Goal: Task Accomplishment & Management: Use online tool/utility

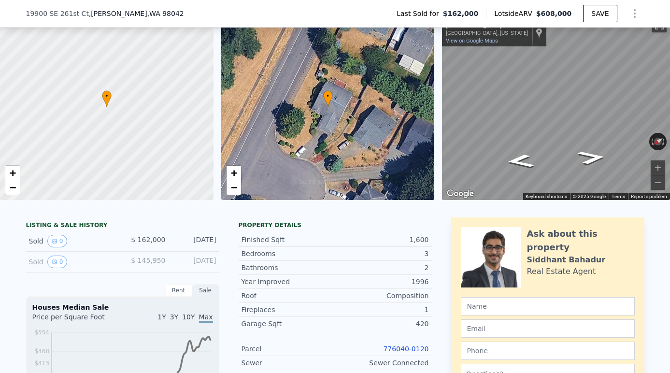
scroll to position [57, 0]
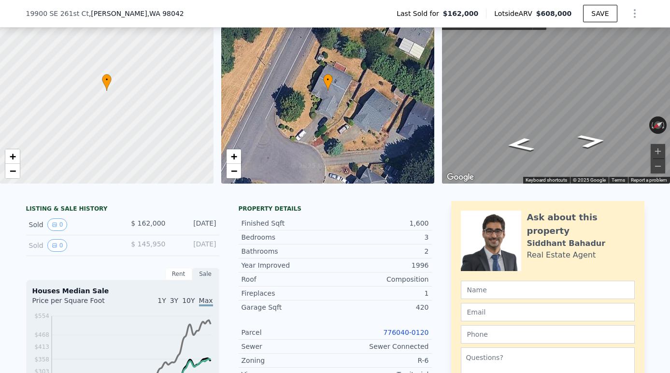
click at [395, 333] on link "776040-0120" at bounding box center [405, 333] width 45 height 8
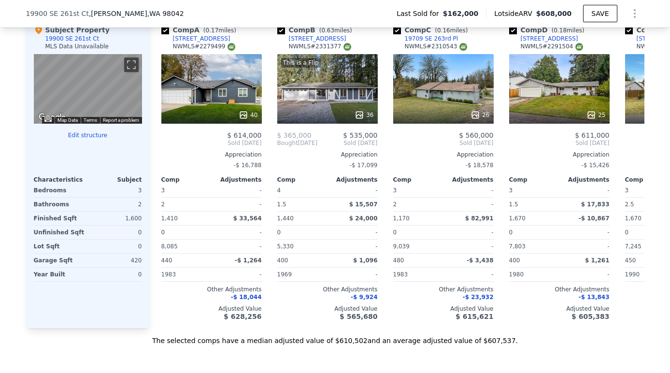
scroll to position [997, 0]
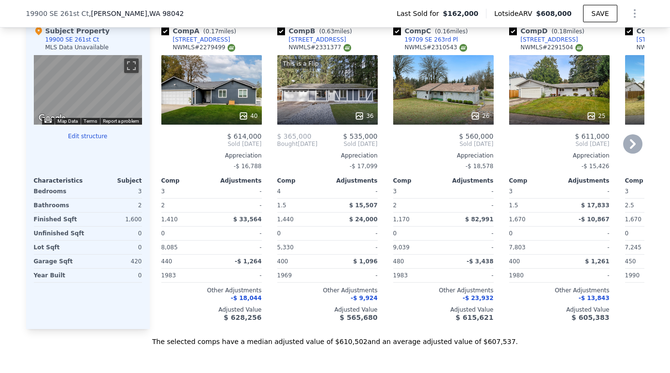
click at [210, 86] on div "40" at bounding box center [211, 90] width 101 height 70
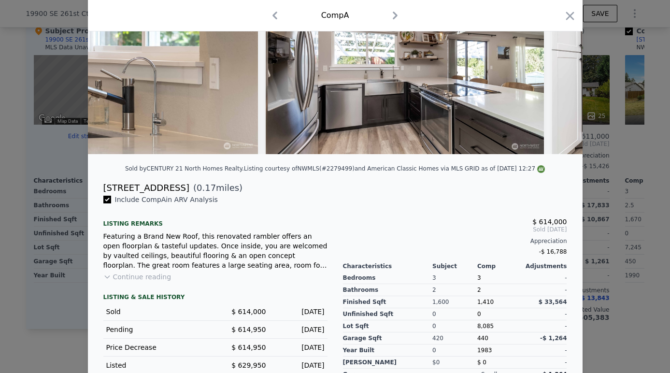
scroll to position [98, 0]
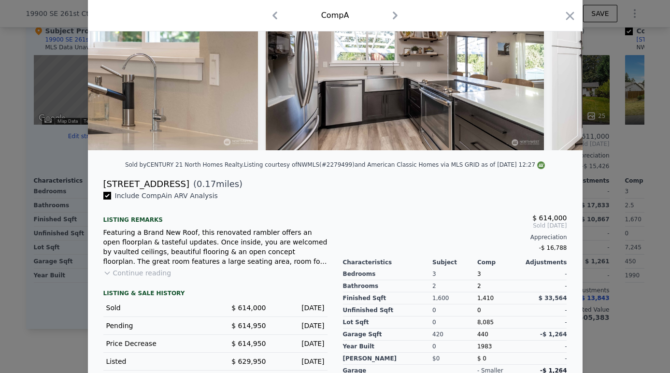
click at [157, 272] on button "Continue reading" at bounding box center [137, 273] width 68 height 10
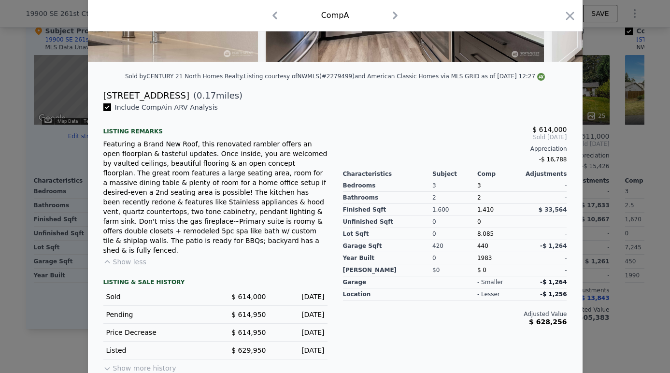
scroll to position [186, 0]
click at [567, 14] on icon "button" at bounding box center [571, 16] width 14 height 14
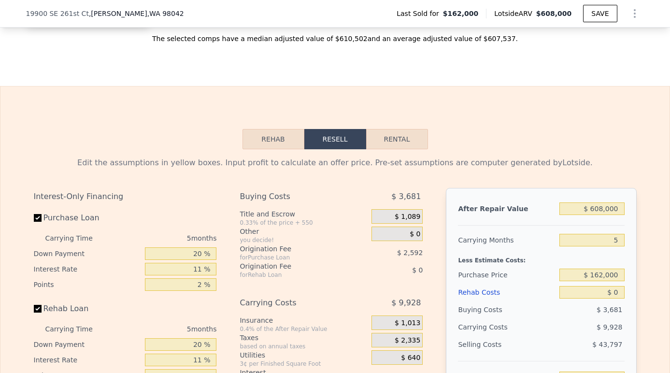
scroll to position [1315, 0]
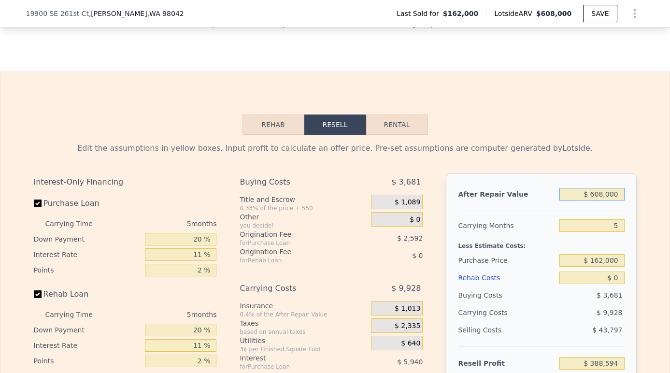
click at [604, 193] on input "$ 608,000" at bounding box center [592, 194] width 65 height 13
type input "$ 60,000"
type input "-$ 119,514"
type input "$ 6,000"
type input "-$ 169,583"
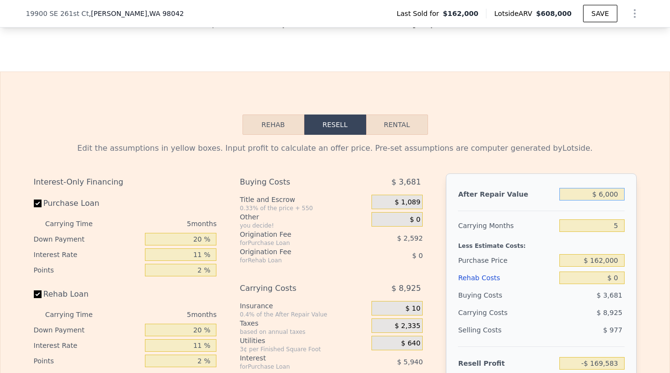
type input "$ 61,000"
type input "-$ 118,587"
type input "$ 614,000"
type input "$ 394,157"
type input "$ 614,000"
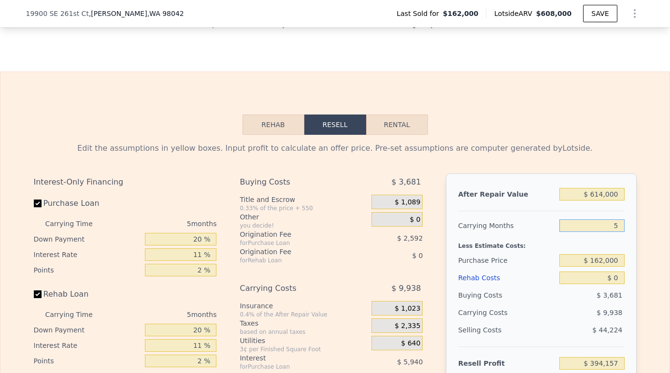
click at [621, 228] on input "5" at bounding box center [592, 225] width 65 height 13
type input "3"
type input "$ 398,132"
type input "3"
click at [620, 277] on input "$ 0" at bounding box center [592, 278] width 65 height 13
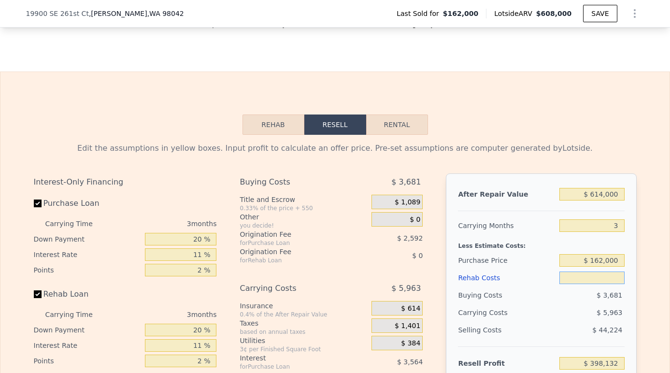
type input "$ 608,000"
type input "5"
type input "$ 0"
type input "$ 388,594"
type input "$ 60"
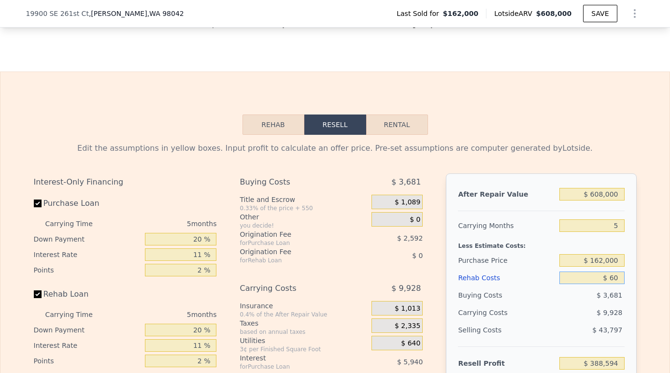
type input "$ 388,533"
type input "$ 600"
type input "$ 387,964"
type input "$ 6,000"
type input "$ 382,278"
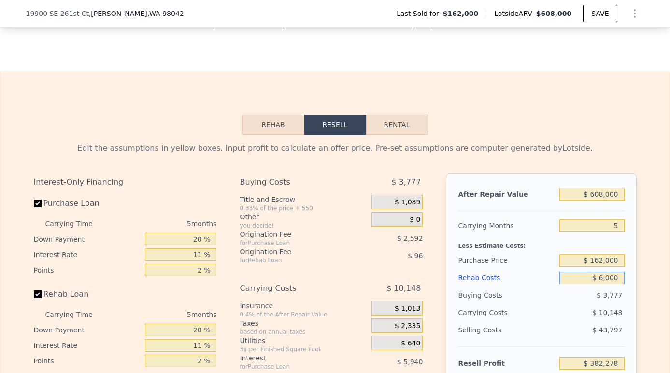
type input "$ 60,000"
type input "$ 325,434"
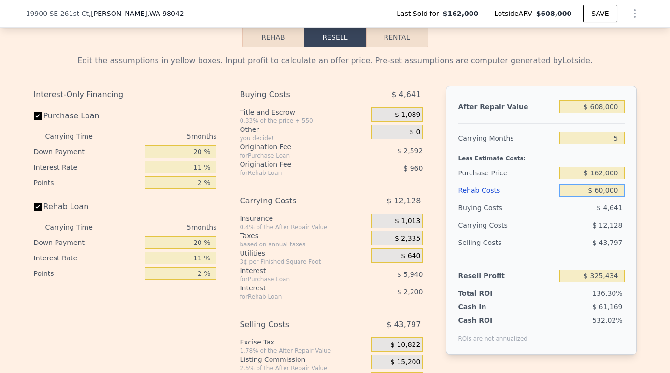
scroll to position [1416, 0]
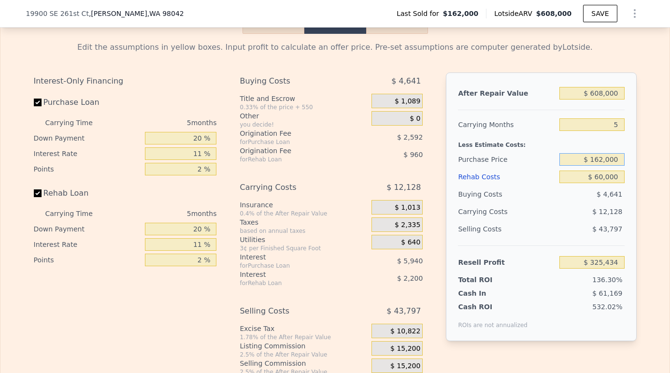
click at [613, 158] on input "$ 162,000" at bounding box center [592, 159] width 65 height 13
drag, startPoint x: 606, startPoint y: 159, endPoint x: 590, endPoint y: 158, distance: 15.5
click at [590, 158] on input "$ 162,000" at bounding box center [592, 159] width 65 height 13
type input "$ 162,000"
click at [618, 123] on input "5" at bounding box center [592, 124] width 65 height 13
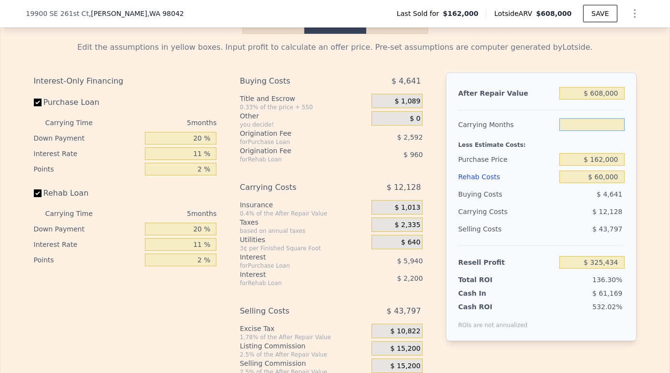
type input "3"
type input "$ 330,285"
type input "3"
click at [602, 93] on input "$ 608,000" at bounding box center [592, 93] width 65 height 13
type input "$ 60,000"
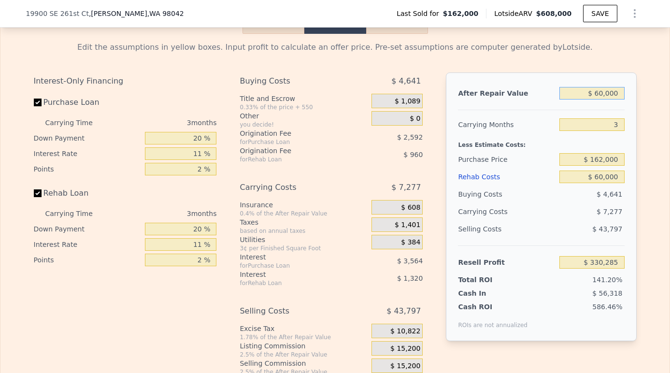
type input "-$ 178,188"
type input "$ 6,000"
type input "-$ 228,293"
type input "$ 61,000"
type input "-$ 177,260"
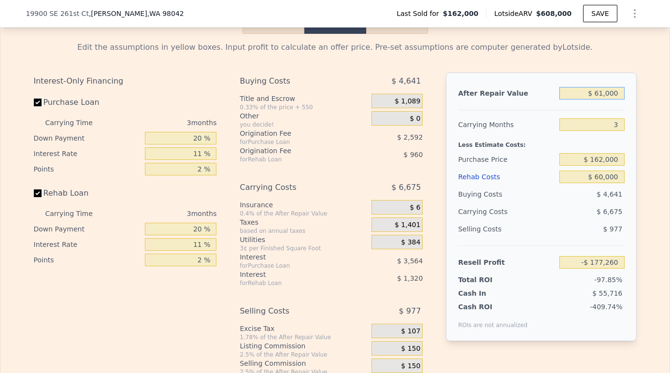
type input "$ 614,000"
type input "$ 335,852"
type input "$ 614,000"
click at [602, 158] on input "$ 162,000" at bounding box center [592, 159] width 65 height 13
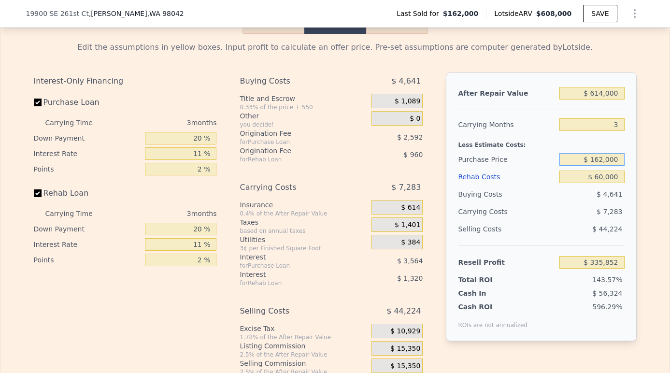
click at [602, 161] on input "$ 162,000" at bounding box center [592, 159] width 65 height 13
click at [602, 159] on input "$ 162,000" at bounding box center [592, 159] width 65 height 13
type input "$ 402,000"
click at [570, 196] on div "$ 4,641" at bounding box center [592, 194] width 65 height 17
type input "$ 85,932"
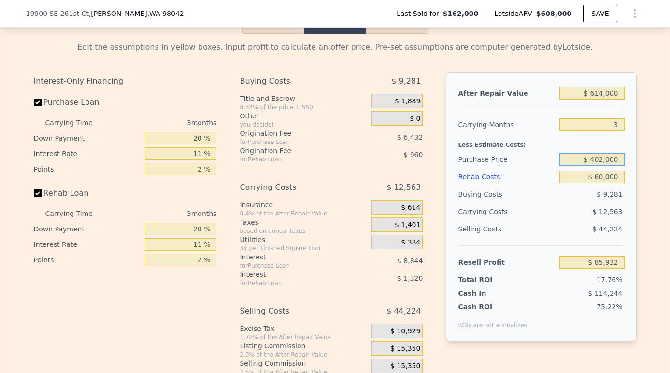
click at [602, 159] on input "$ 402,000" at bounding box center [592, 159] width 65 height 13
click at [602, 160] on input "$ 402,000" at bounding box center [592, 159] width 65 height 13
click at [604, 159] on input "$ 402,000" at bounding box center [592, 159] width 65 height 13
type input "$ 415,000"
type input "$ 72,396"
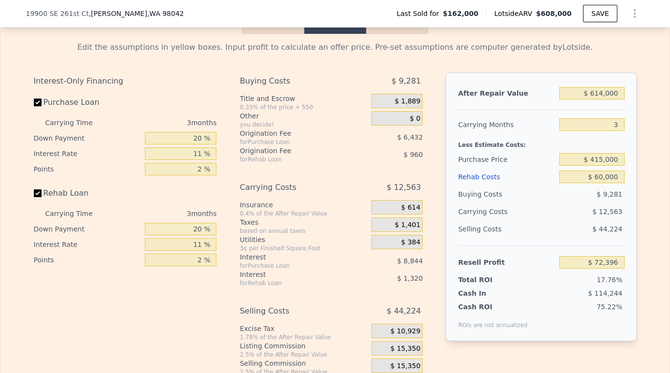
click at [542, 220] on div "Selling Costs" at bounding box center [507, 228] width 98 height 17
type input "$ 608,000"
type input "5"
type input "$ 0"
type input "$ 388,594"
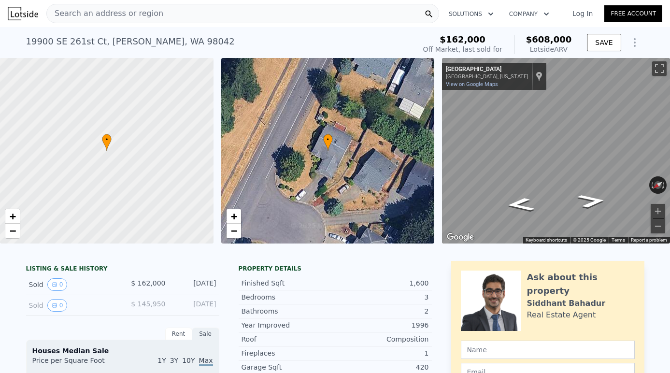
scroll to position [0, 0]
click at [145, 18] on span "Search an address or region" at bounding box center [105, 14] width 116 height 12
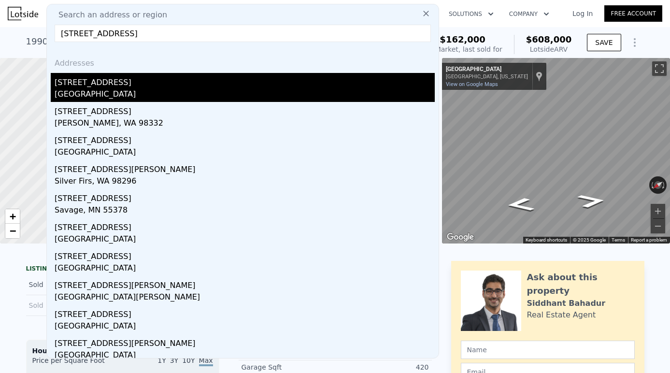
type input "[STREET_ADDRESS]"
click at [126, 85] on div "[STREET_ADDRESS]" at bounding box center [245, 80] width 380 height 15
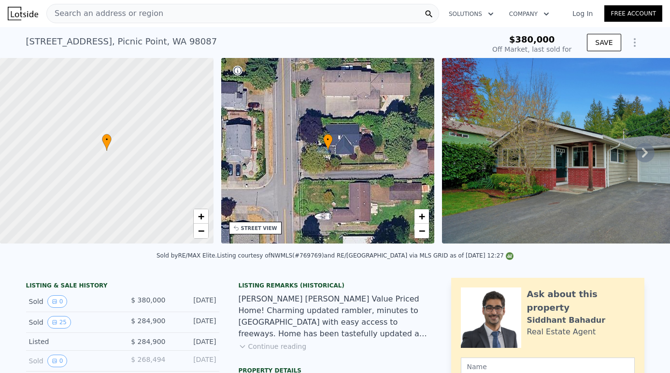
click at [218, 18] on div "Search an address or region" at bounding box center [242, 13] width 393 height 19
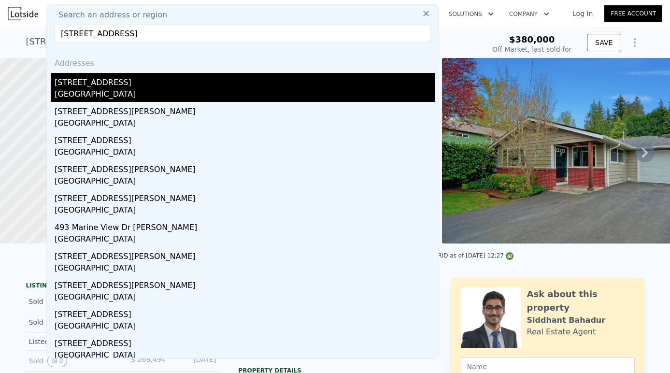
type input "[STREET_ADDRESS]"
click at [153, 82] on div "[STREET_ADDRESS]" at bounding box center [245, 80] width 380 height 15
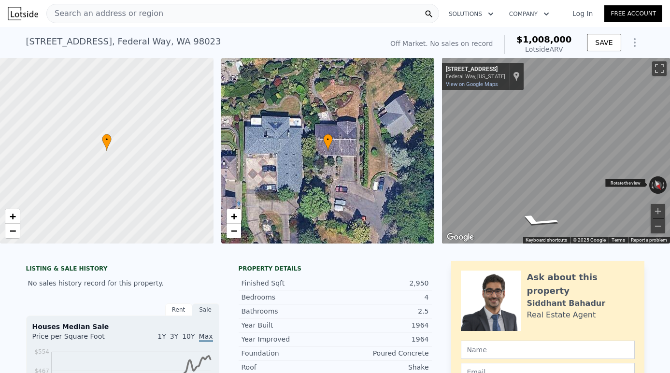
click at [627, 179] on div "← Move left → Move right ↑ Move up ↓ Move down + Zoom in - Zoom out [STREET_ADD…" at bounding box center [556, 151] width 228 height 186
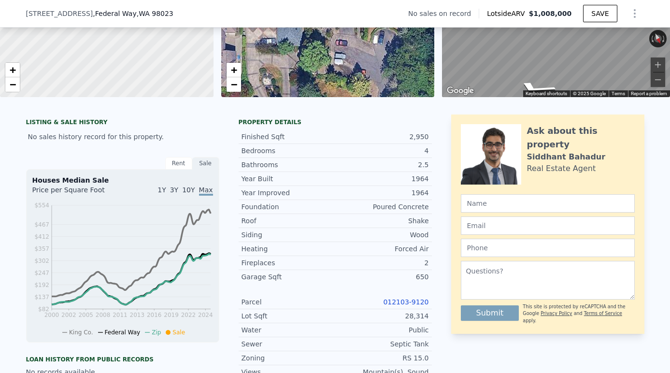
scroll to position [159, 0]
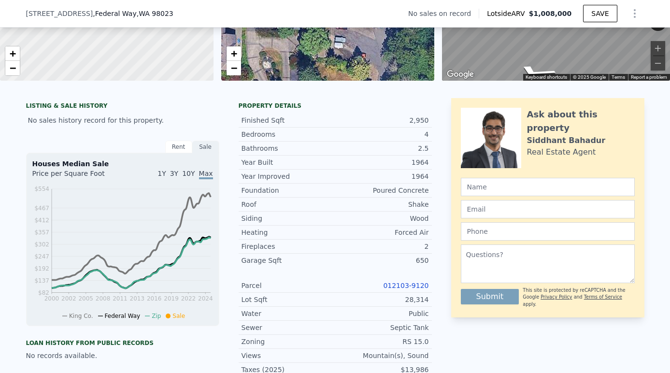
click at [410, 288] on link "012103-9120" at bounding box center [405, 286] width 45 height 8
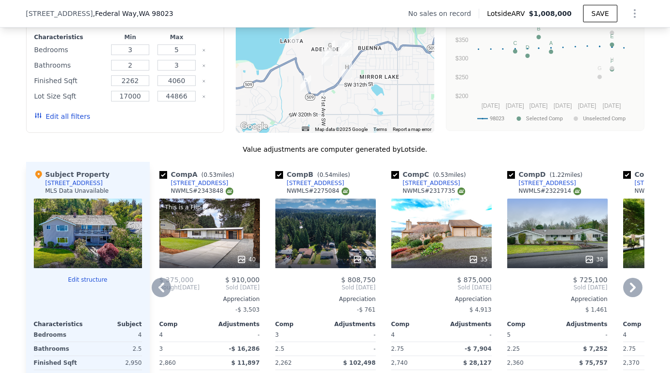
scroll to position [853, 0]
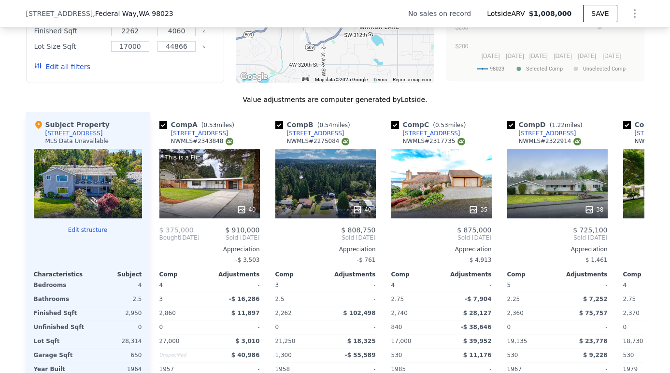
click at [85, 178] on div at bounding box center [88, 184] width 108 height 70
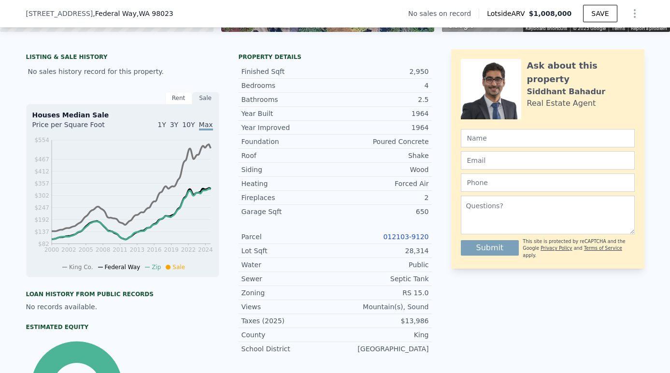
scroll to position [213, 0]
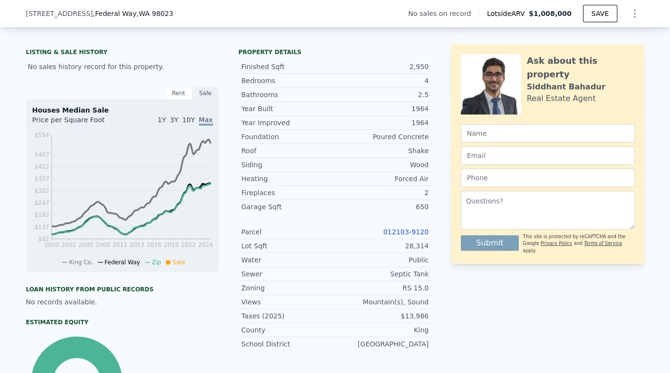
click at [413, 233] on link "012103-9120" at bounding box center [405, 232] width 45 height 8
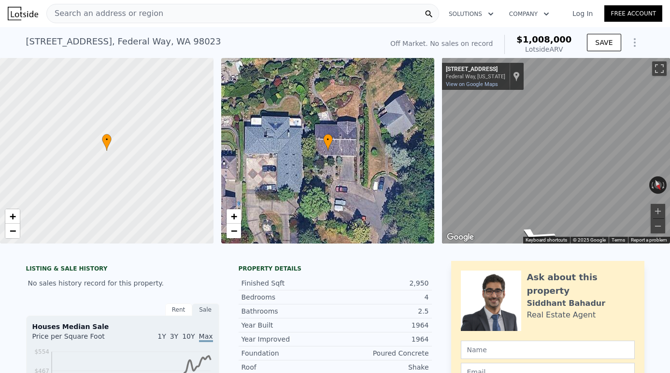
scroll to position [0, 0]
click at [259, 18] on div "Search an address or region" at bounding box center [242, 13] width 393 height 19
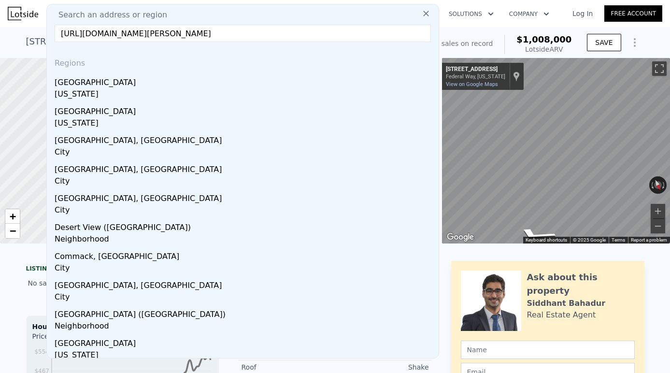
type input "[URL][DOMAIN_NAME][PERSON_NAME]"
click at [427, 11] on icon at bounding box center [426, 14] width 10 height 10
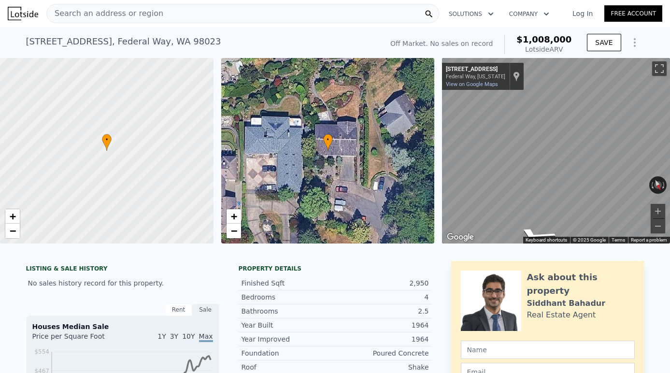
click at [301, 19] on div "Search an address or region" at bounding box center [242, 13] width 393 height 19
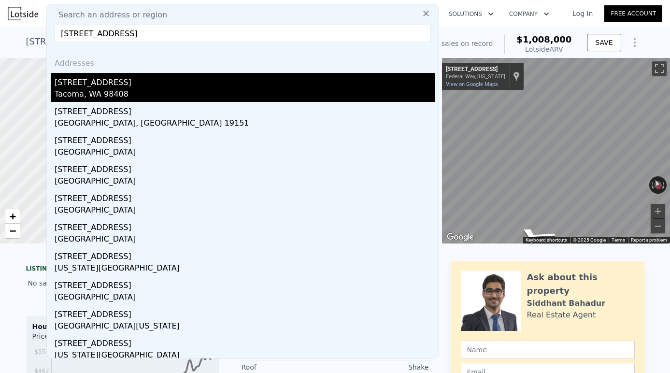
type input "[STREET_ADDRESS]"
click at [177, 94] on div "Tacoma, WA 98408" at bounding box center [245, 95] width 380 height 14
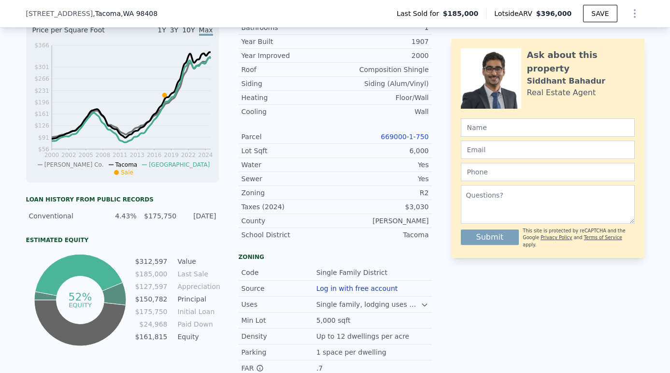
scroll to position [362, 0]
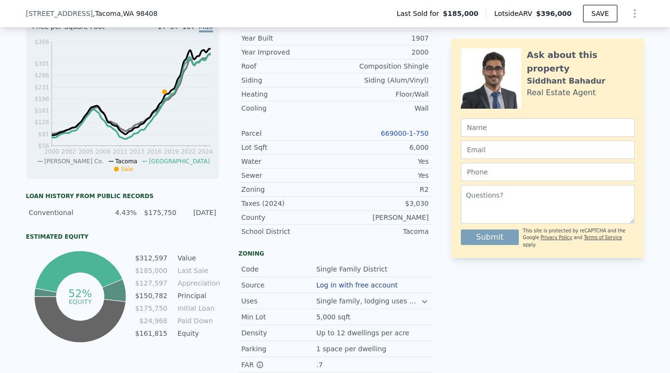
click at [408, 132] on link "669000-1-750" at bounding box center [405, 134] width 48 height 8
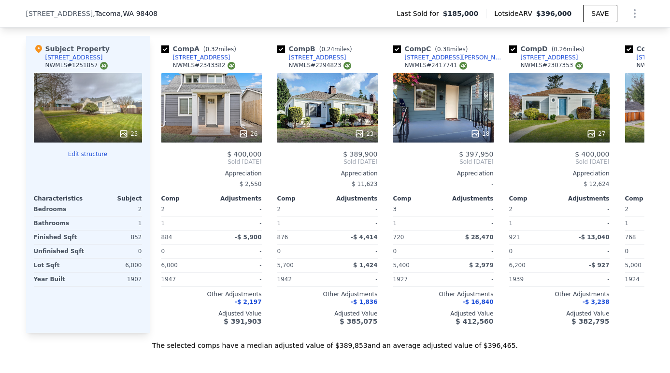
scroll to position [0, 0]
click at [228, 123] on div "26" at bounding box center [211, 108] width 101 height 70
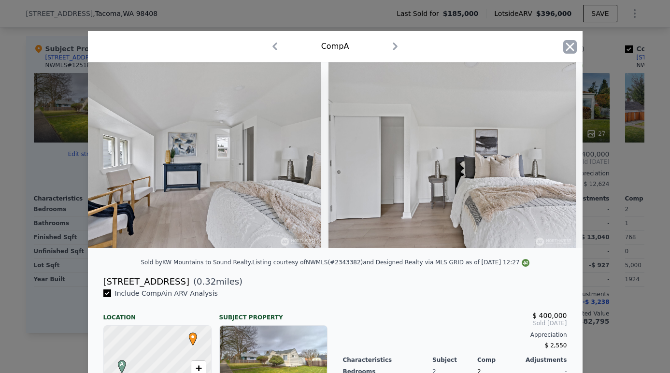
click at [569, 46] on icon "button" at bounding box center [570, 47] width 8 height 8
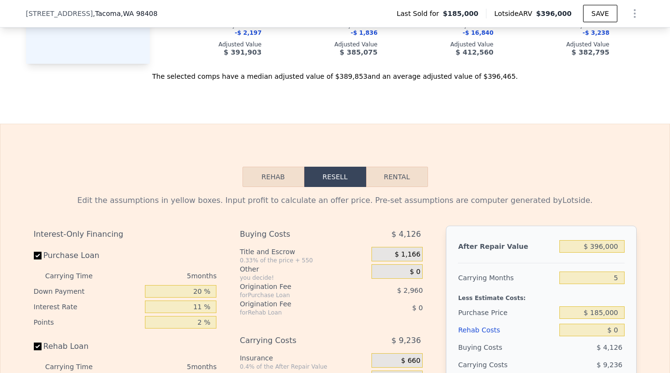
scroll to position [1427, 0]
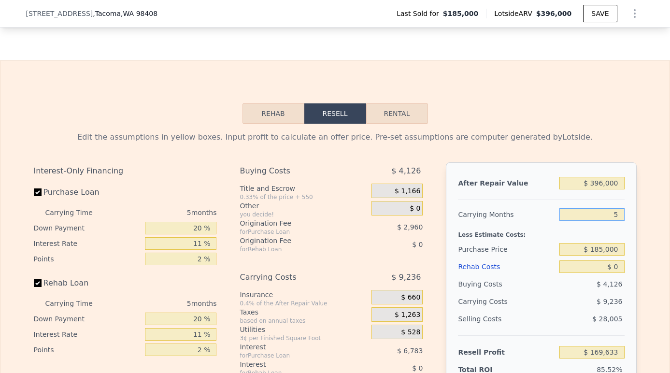
click at [618, 217] on input "5" at bounding box center [592, 214] width 65 height 13
type input "3"
type input "$ 173,327"
type input "3"
click at [614, 268] on input "$ 0" at bounding box center [592, 266] width 65 height 13
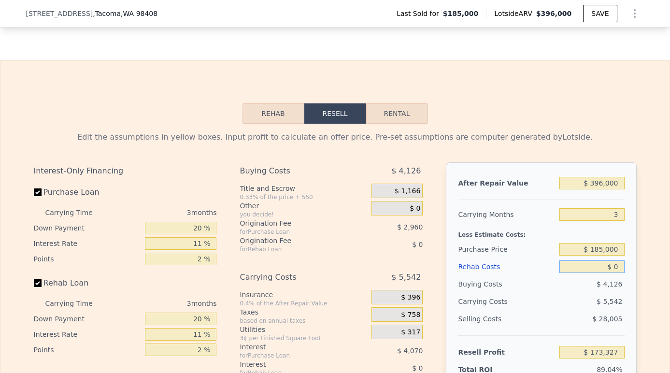
type input "$ 50"
type input "$ 173,276"
type input "$ 500"
type input "$ 172,807"
type input "$ 5,000"
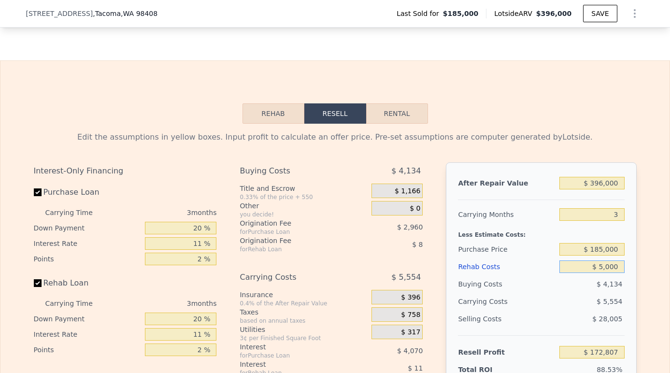
type input "$ 168,136"
type input "$ 50,000"
type input "$ 121,426"
click at [605, 248] on input "$ 185,000" at bounding box center [592, 249] width 65 height 13
type input "$ 250,000"
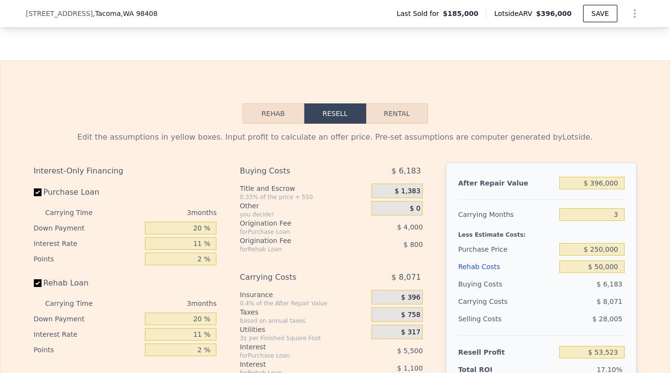
type input "$ 53,741"
click at [555, 308] on div "$ 8,071" at bounding box center [574, 301] width 102 height 17
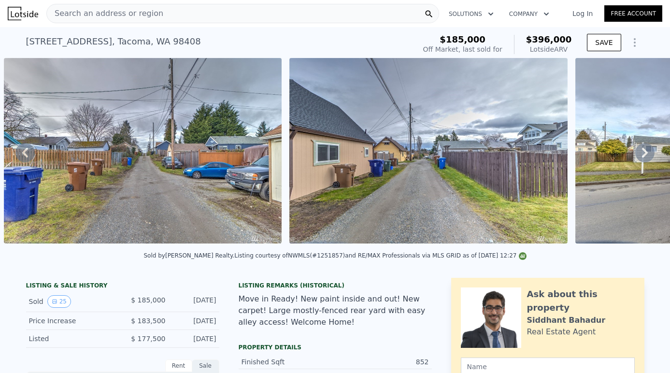
scroll to position [0, 0]
click at [283, 8] on div "Search an address or region" at bounding box center [242, 13] width 393 height 19
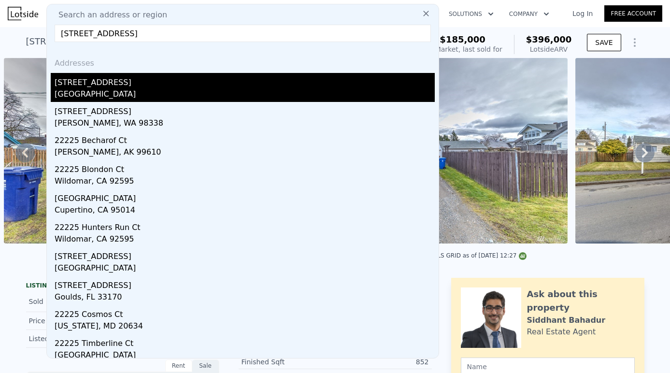
type input "[STREET_ADDRESS]"
click at [137, 87] on div "[STREET_ADDRESS]" at bounding box center [245, 80] width 380 height 15
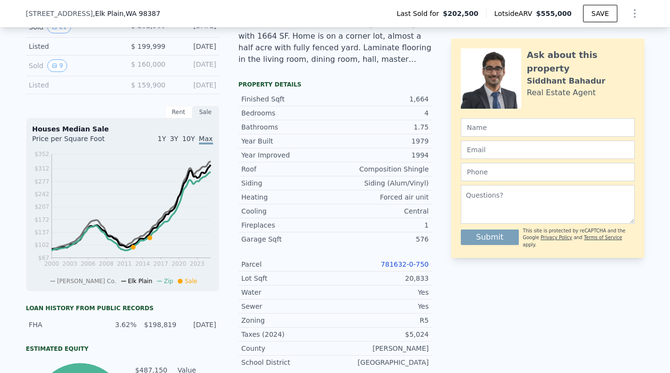
scroll to position [304, 0]
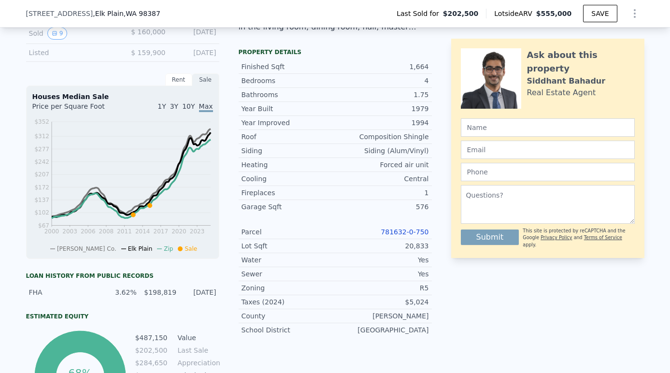
click at [415, 231] on link "781632-0-750" at bounding box center [405, 232] width 48 height 8
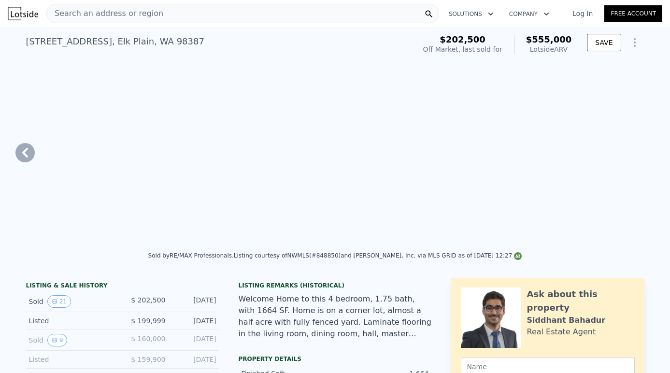
scroll to position [0, 0]
click at [192, 7] on div "Search an address or region" at bounding box center [242, 13] width 393 height 19
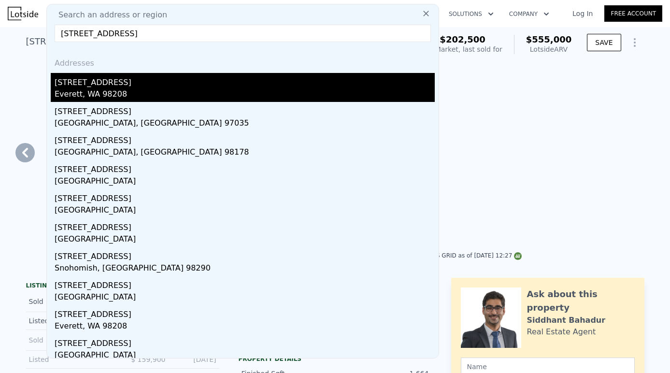
type input "[STREET_ADDRESS]"
click at [134, 83] on div "[STREET_ADDRESS]" at bounding box center [245, 80] width 380 height 15
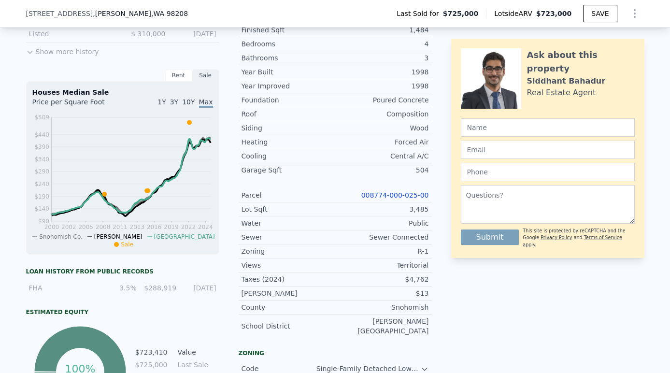
scroll to position [344, 0]
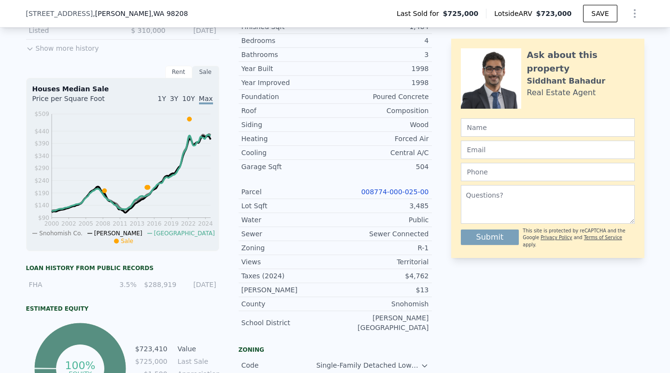
click at [400, 191] on link "008774-000-025-00" at bounding box center [395, 192] width 68 height 8
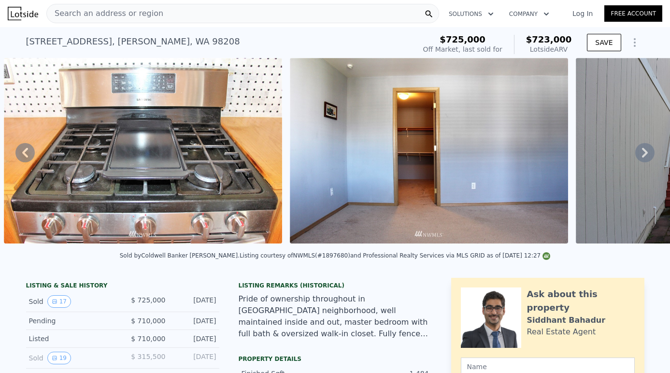
scroll to position [0, 0]
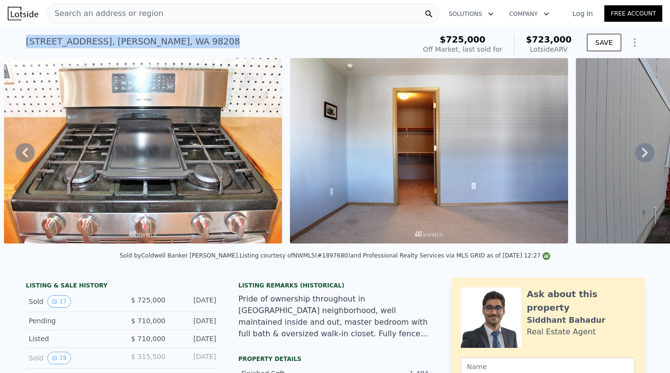
drag, startPoint x: 27, startPoint y: 41, endPoint x: 182, endPoint y: 41, distance: 155.1
click at [182, 41] on div "[STREET_ADDRESS]" at bounding box center [133, 42] width 214 height 14
copy div "[STREET_ADDRESS]"
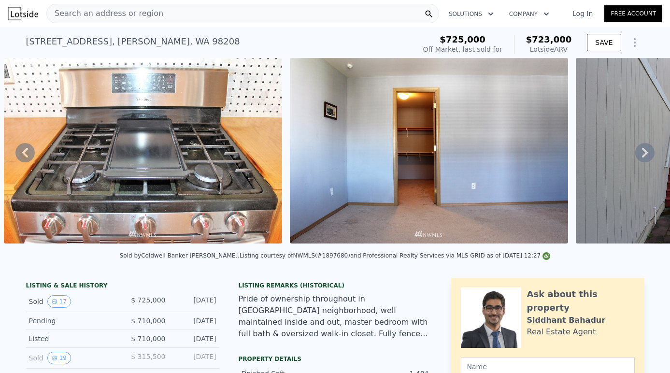
click at [197, 14] on div "Search an address or region" at bounding box center [242, 13] width 393 height 19
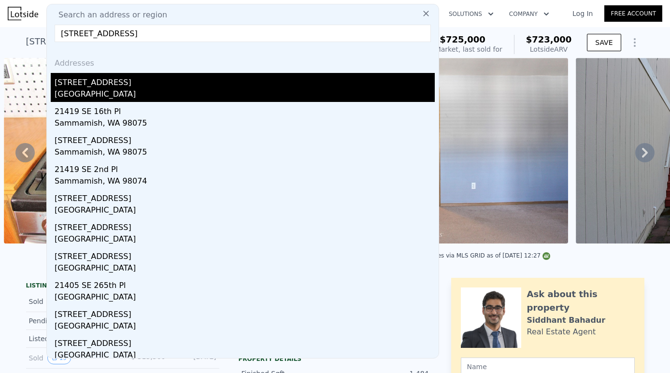
type input "[STREET_ADDRESS]"
click at [137, 83] on div "[STREET_ADDRESS]" at bounding box center [245, 80] width 380 height 15
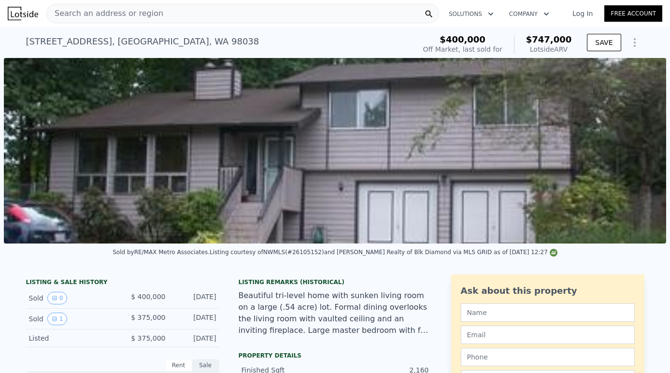
scroll to position [0, 0]
click at [184, 17] on div "Search an address or region" at bounding box center [242, 13] width 393 height 19
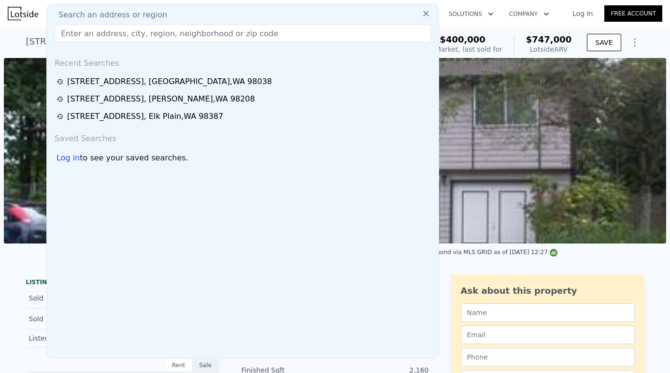
scroll to position [0, 0]
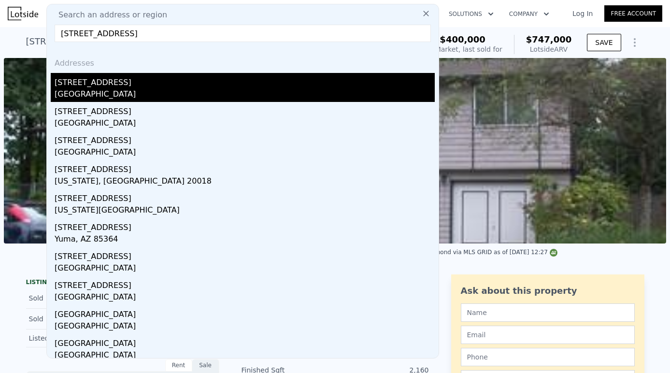
type input "[STREET_ADDRESS]"
click at [122, 83] on div "[STREET_ADDRESS]" at bounding box center [245, 80] width 380 height 15
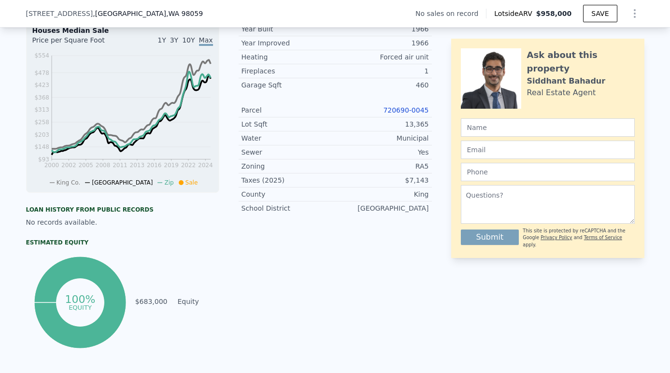
scroll to position [289, 0]
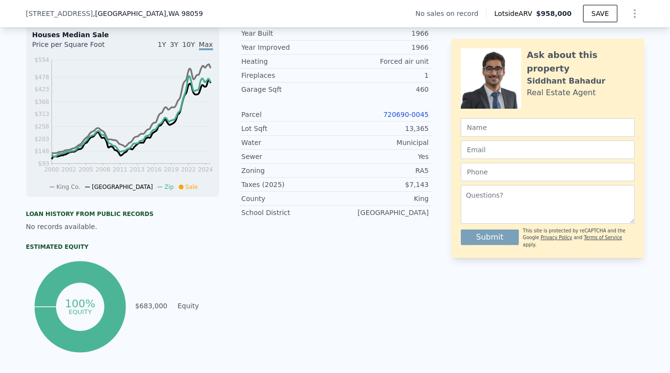
click at [411, 113] on link "720690-0045" at bounding box center [405, 115] width 45 height 8
